Goal: Information Seeking & Learning: Learn about a topic

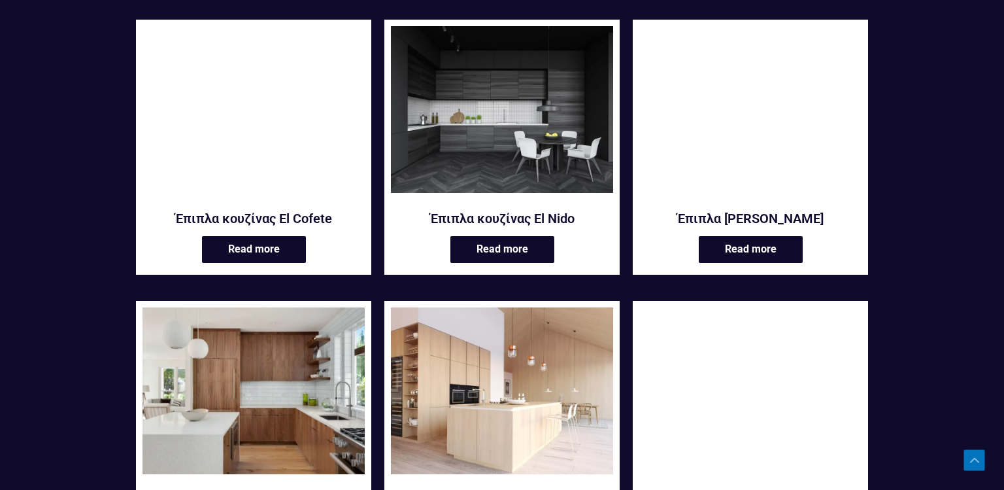
scroll to position [808, 0]
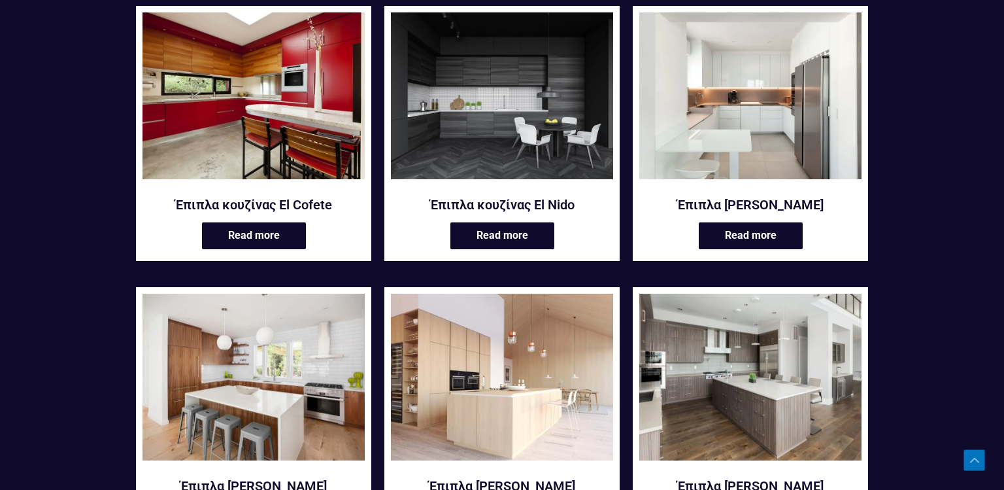
click at [737, 350] on img at bounding box center [750, 377] width 222 height 167
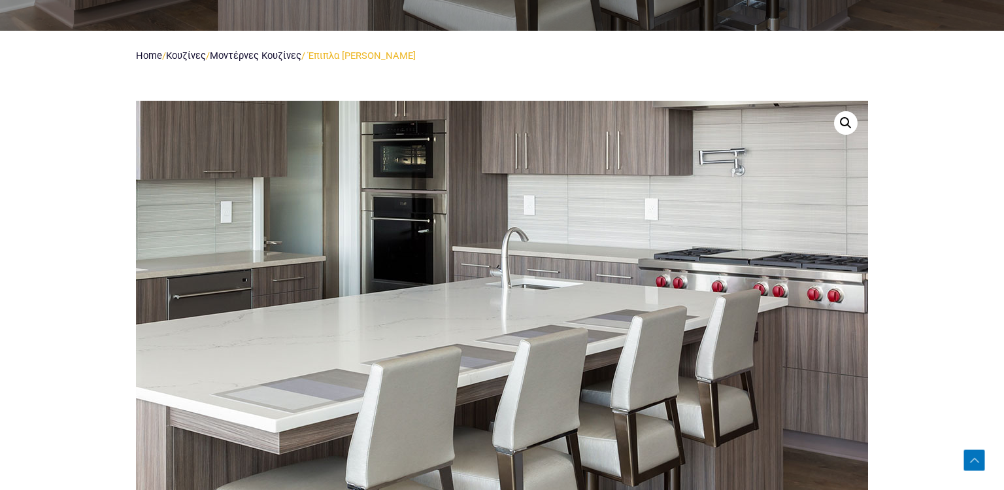
scroll to position [490, 0]
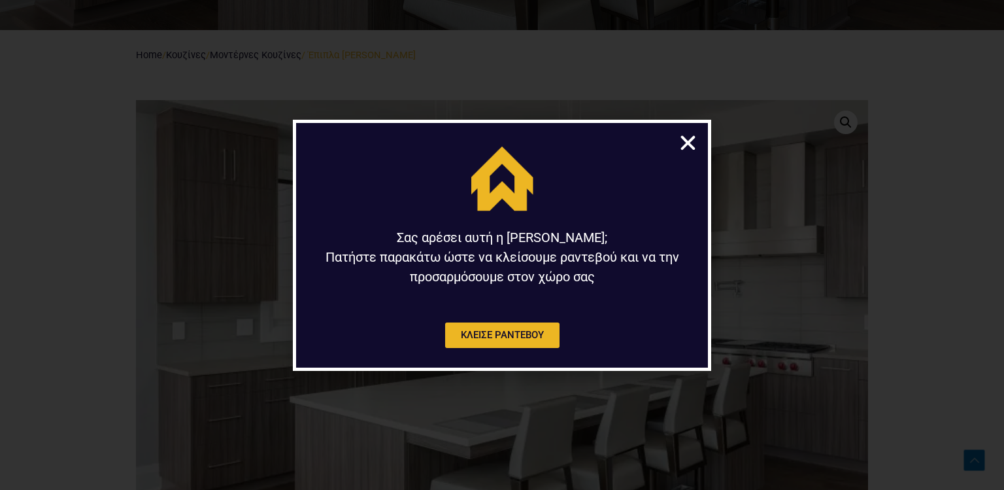
click at [683, 133] on icon "Close" at bounding box center [688, 143] width 20 height 20
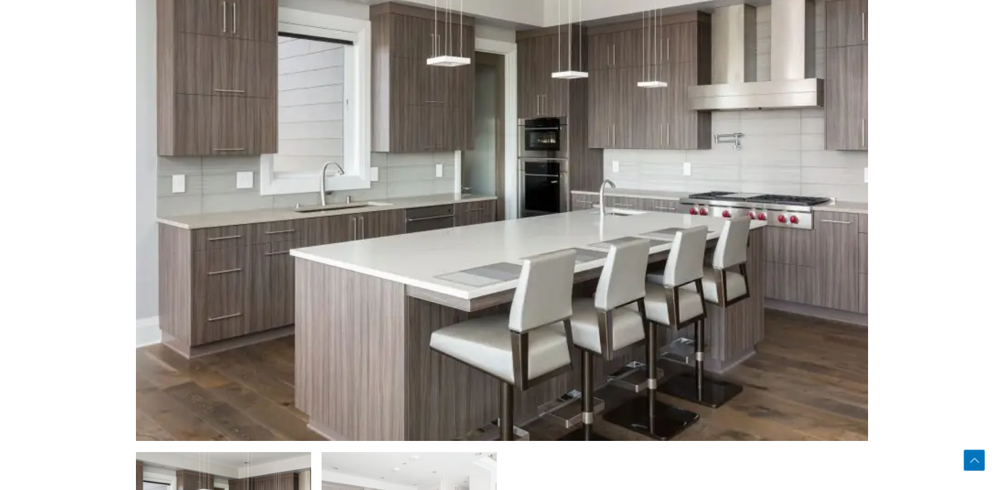
scroll to position [636, 0]
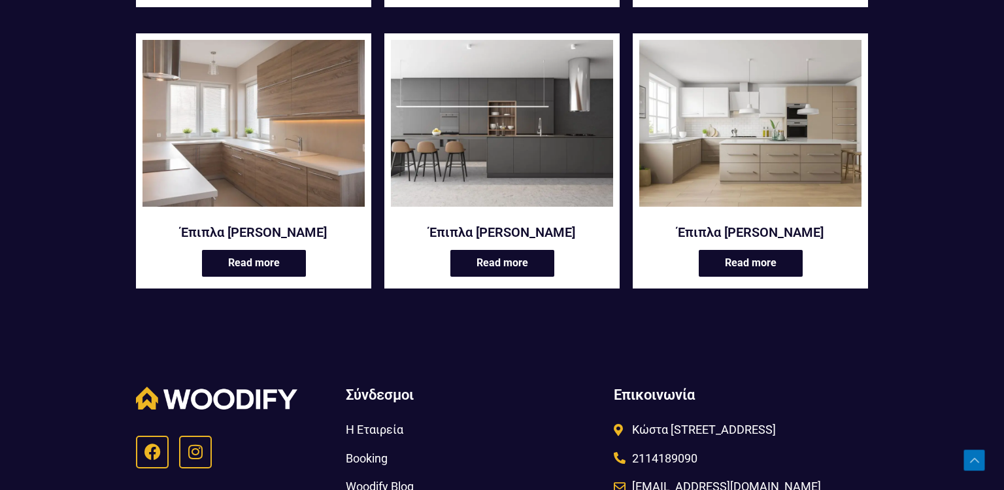
scroll to position [1628, 0]
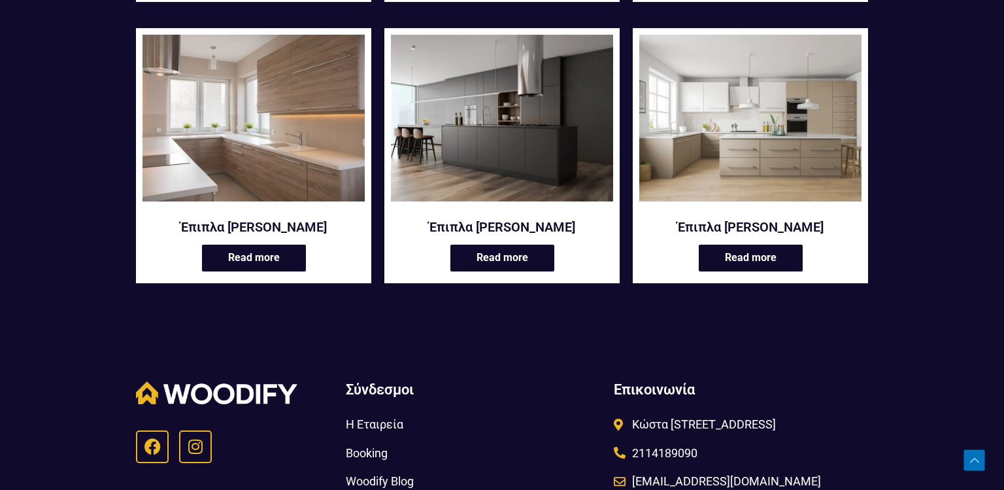
click at [584, 167] on img at bounding box center [502, 118] width 222 height 167
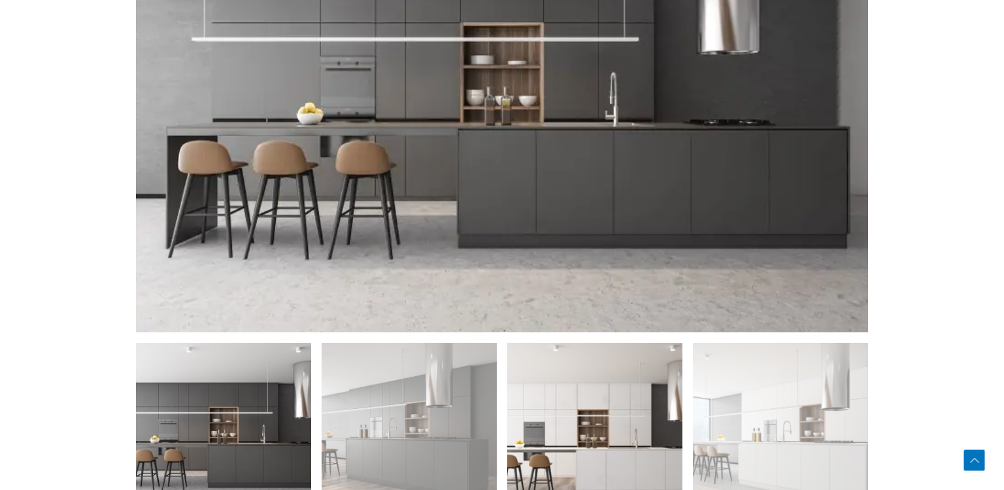
scroll to position [747, 0]
